Goal: Find specific page/section: Find specific page/section

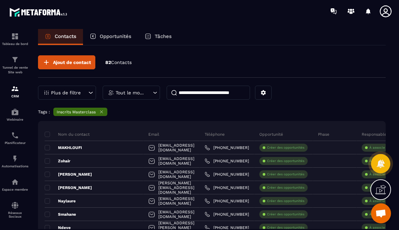
click at [82, 89] on div "Plus de filtre" at bounding box center [67, 93] width 58 height 14
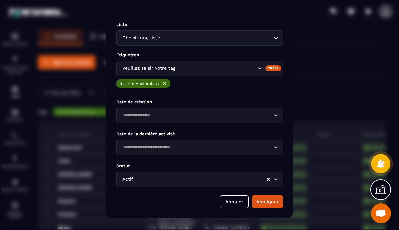
click at [340, 26] on div "Modal window" at bounding box center [199, 115] width 399 height 230
click at [231, 203] on button "Annuler" at bounding box center [234, 201] width 29 height 13
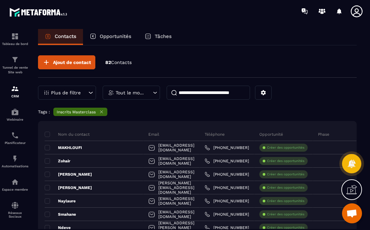
click at [87, 95] on icon at bounding box center [90, 92] width 7 height 7
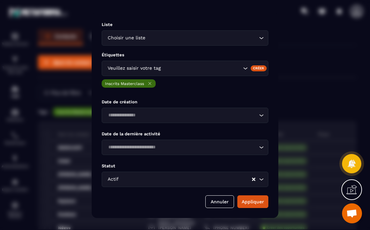
click at [287, 56] on div "Modal window" at bounding box center [185, 115] width 370 height 230
click at [244, 67] on icon "Search for option" at bounding box center [245, 68] width 4 height 2
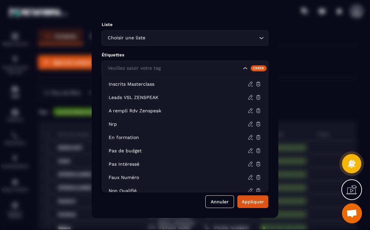
click at [264, 38] on icon "Search for option" at bounding box center [261, 38] width 7 height 7
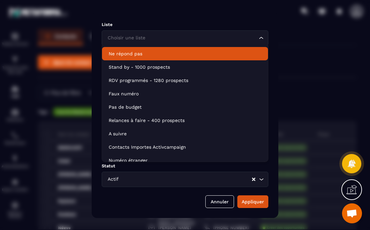
click at [253, 43] on div "Choisir une liste Loading..." at bounding box center [185, 37] width 167 height 15
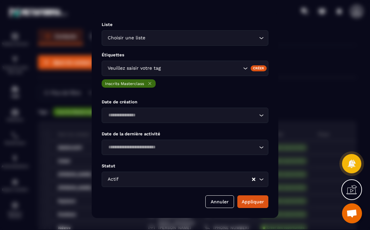
click at [242, 67] on icon "Search for option" at bounding box center [245, 68] width 7 height 7
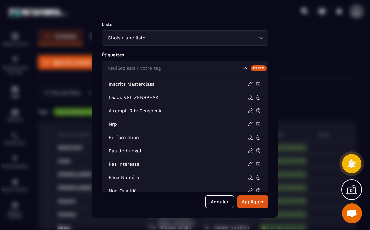
click at [242, 67] on icon "Search for option" at bounding box center [245, 68] width 7 height 7
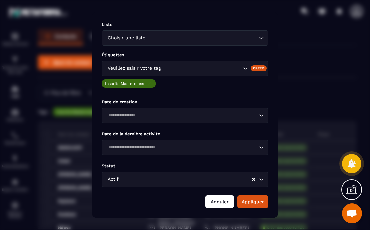
click at [214, 201] on button "Annuler" at bounding box center [219, 201] width 29 height 13
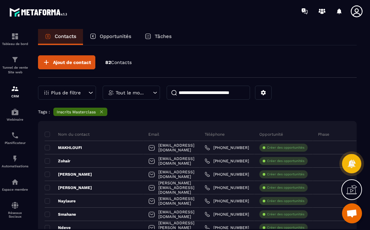
click at [82, 92] on div "Plus de filtre" at bounding box center [67, 93] width 58 height 14
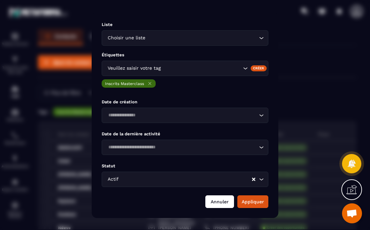
click at [219, 200] on button "Annuler" at bounding box center [219, 201] width 29 height 13
